Goal: Task Accomplishment & Management: Use online tool/utility

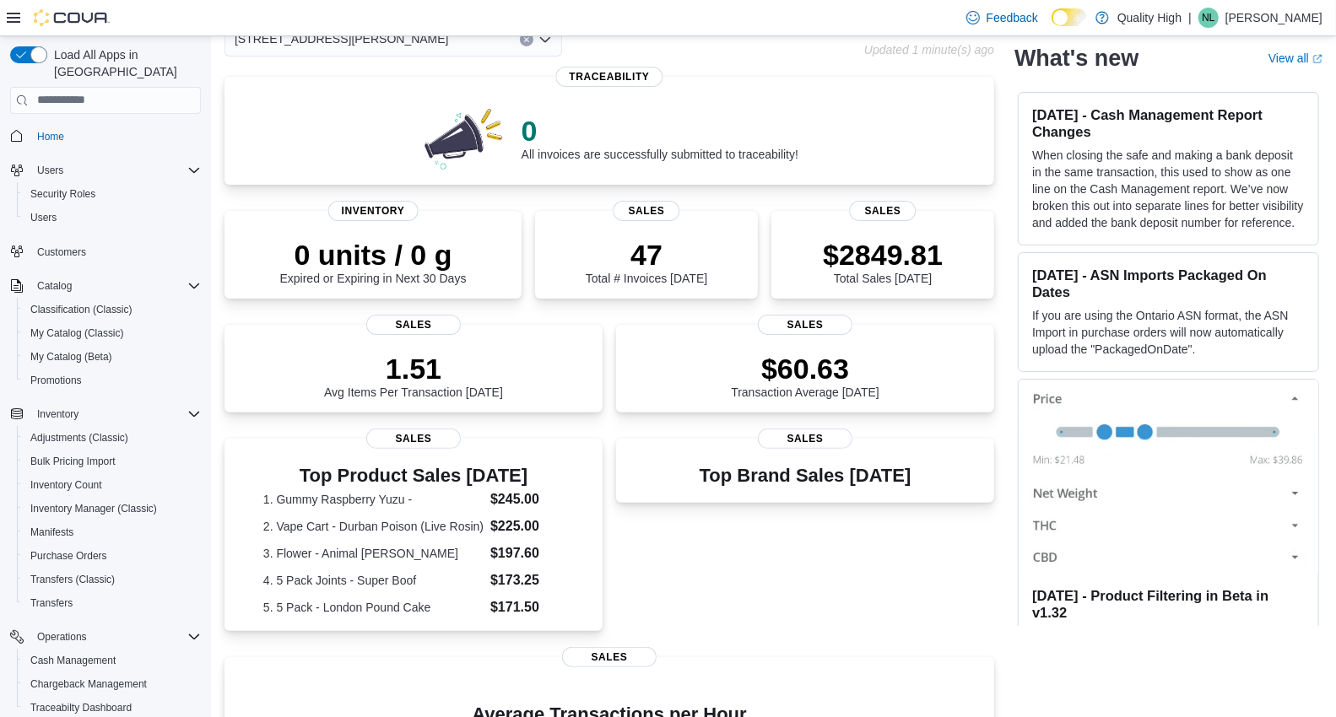
scroll to position [95, 0]
click at [671, 546] on div "Top Brand Sales [DATE] Sales" at bounding box center [805, 538] width 378 height 198
drag, startPoint x: 671, startPoint y: 546, endPoint x: 677, endPoint y: 524, distance: 22.7
click at [677, 524] on div "Top Brand Sales [DATE] Sales" at bounding box center [805, 538] width 378 height 198
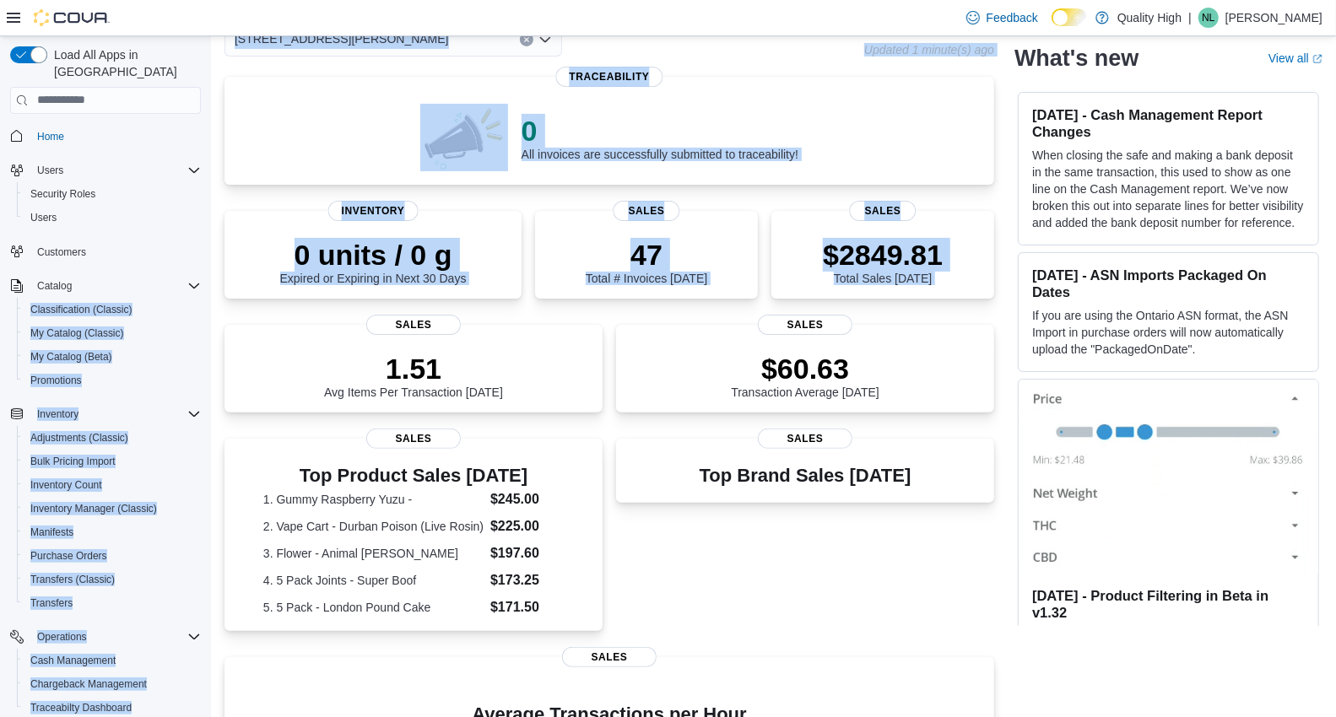
drag, startPoint x: 215, startPoint y: 333, endPoint x: 201, endPoint y: 261, distance: 74.0
click at [201, 261] on div "Load All Apps in New Hub Home Users Security Roles Users Customers Catalog Clas…" at bounding box center [668, 480] width 1336 height 1078
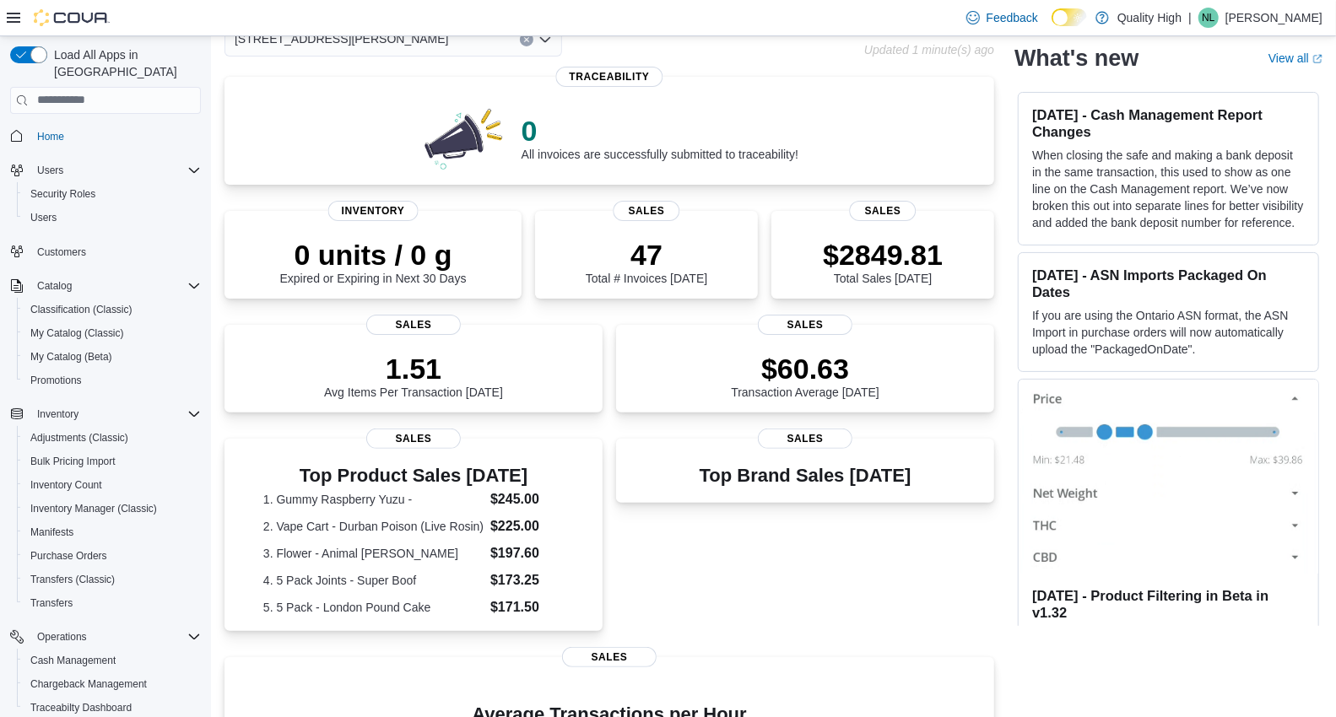
click at [1017, 333] on div "[STREET_ADDRESS][PERSON_NAME] Updated 1 minute(s) ago 0 All invoices are succes…" at bounding box center [773, 514] width 1098 height 982
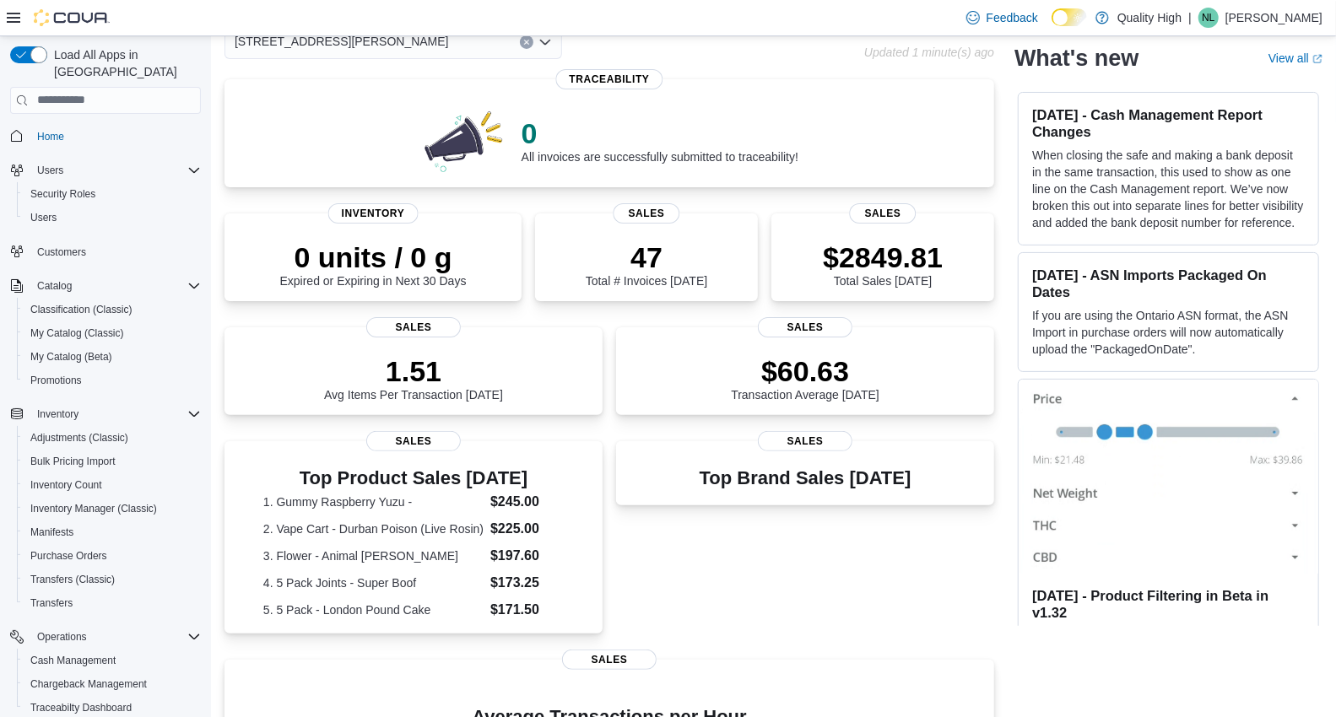
scroll to position [96, 0]
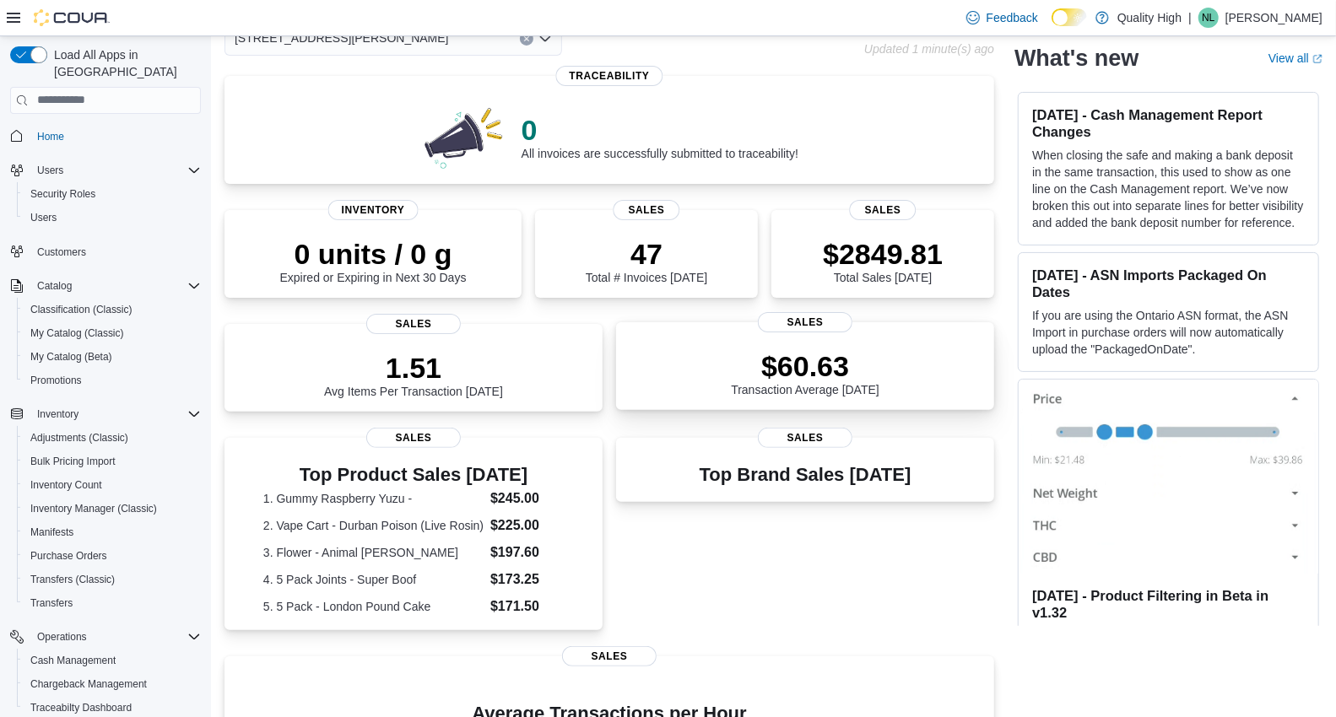
click at [813, 355] on p "$60.63" at bounding box center [805, 366] width 149 height 34
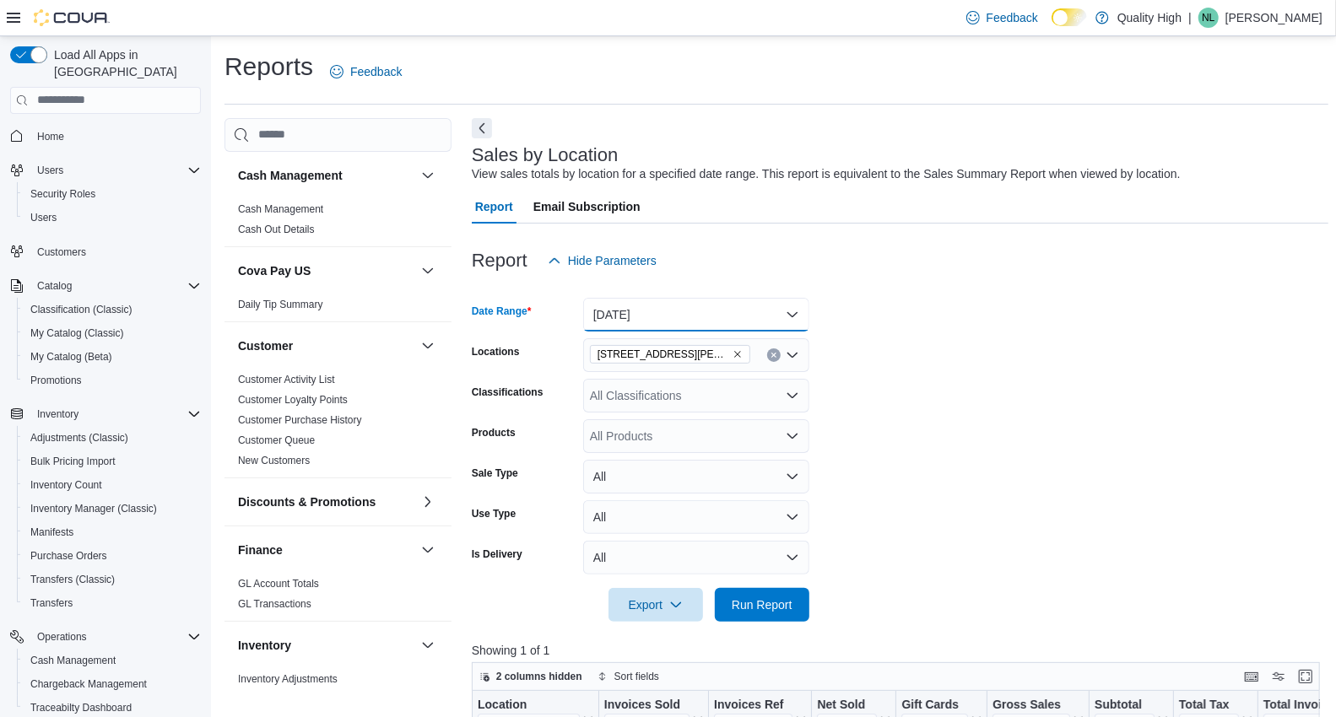
click at [793, 312] on button "Today" at bounding box center [696, 315] width 226 height 34
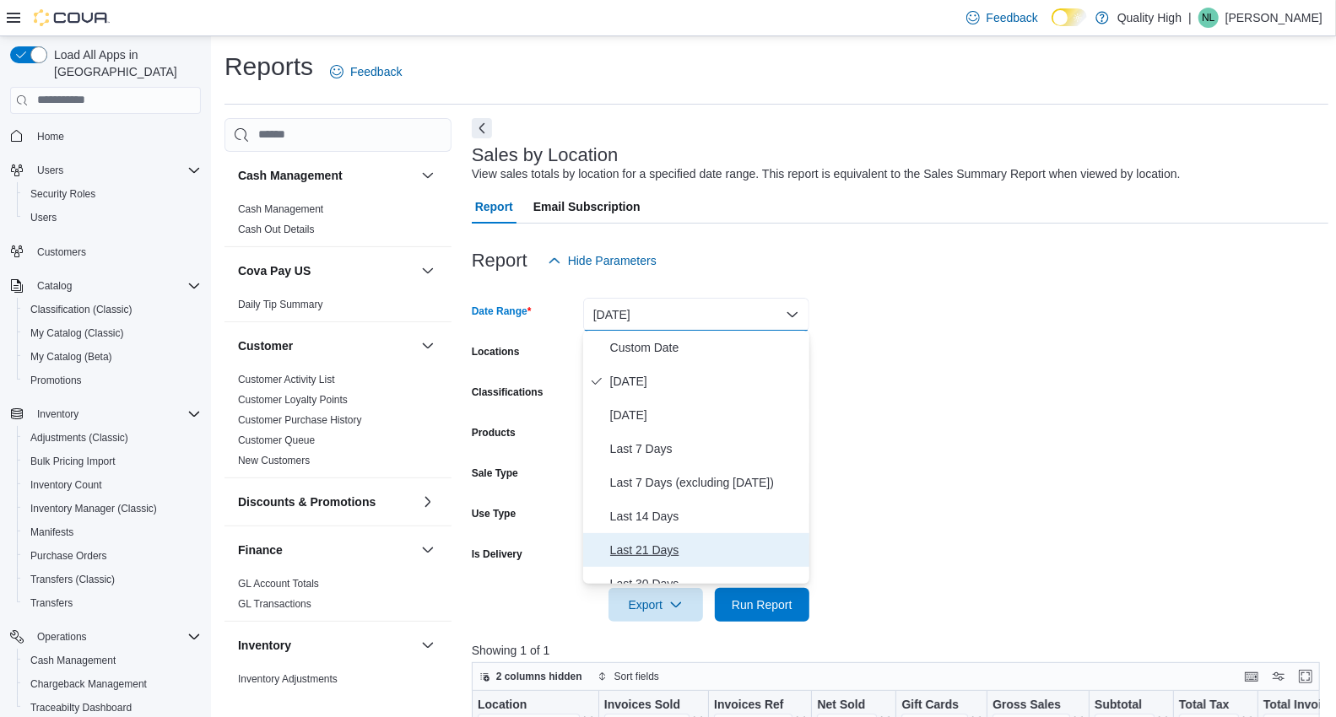
click at [646, 548] on span "Last 21 Days" at bounding box center [706, 550] width 192 height 20
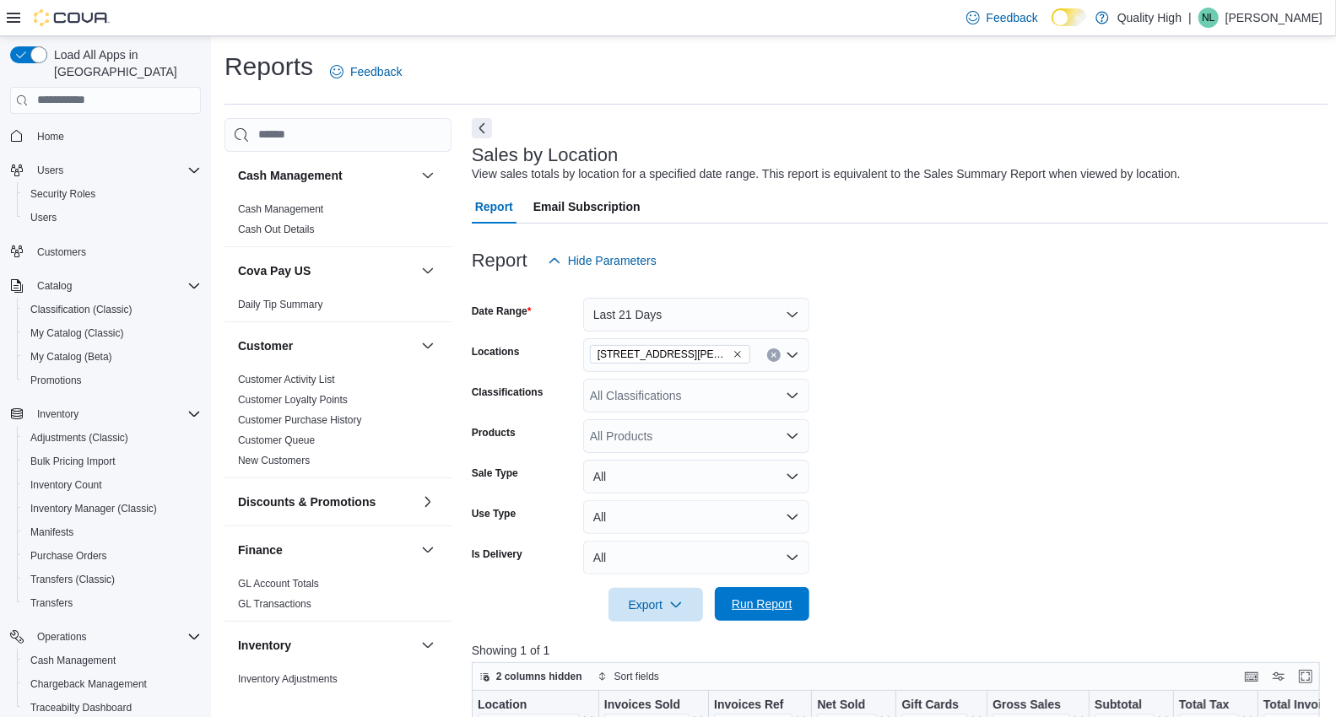
click at [764, 602] on span "Run Report" at bounding box center [762, 604] width 61 height 17
click at [643, 612] on span "Export" at bounding box center [656, 604] width 74 height 34
click at [673, 505] on span "Export to Excel" at bounding box center [658, 503] width 76 height 14
